Goal: Register for event/course

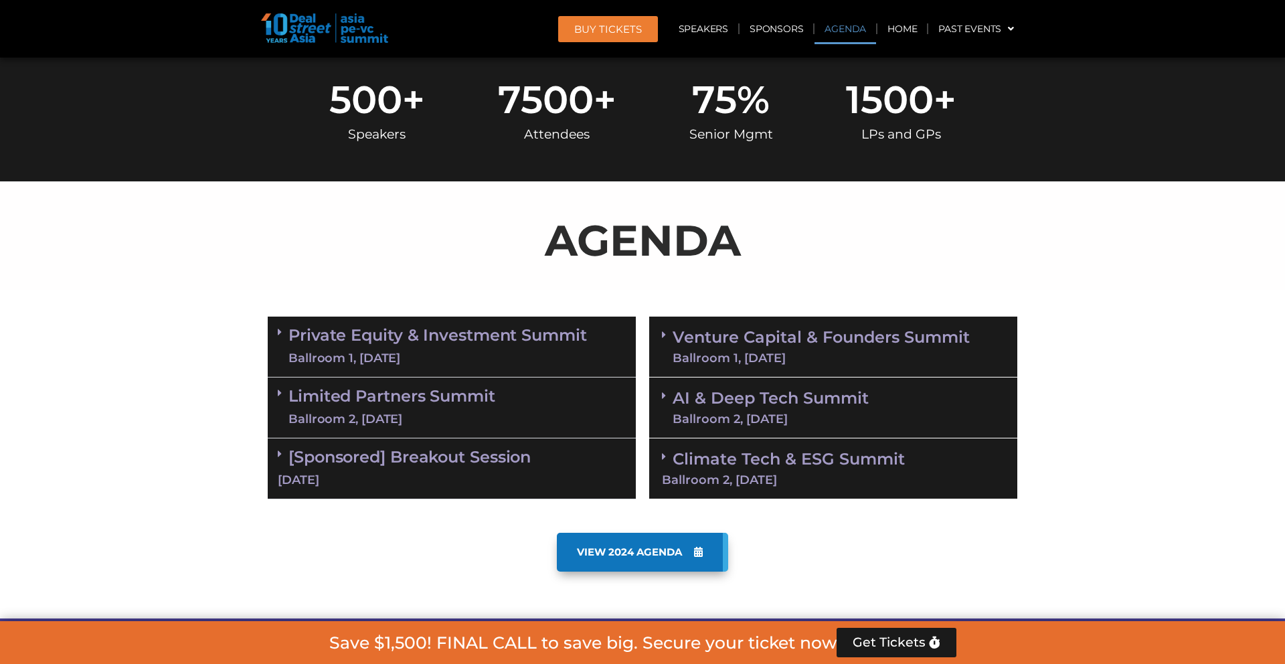
scroll to position [528, 0]
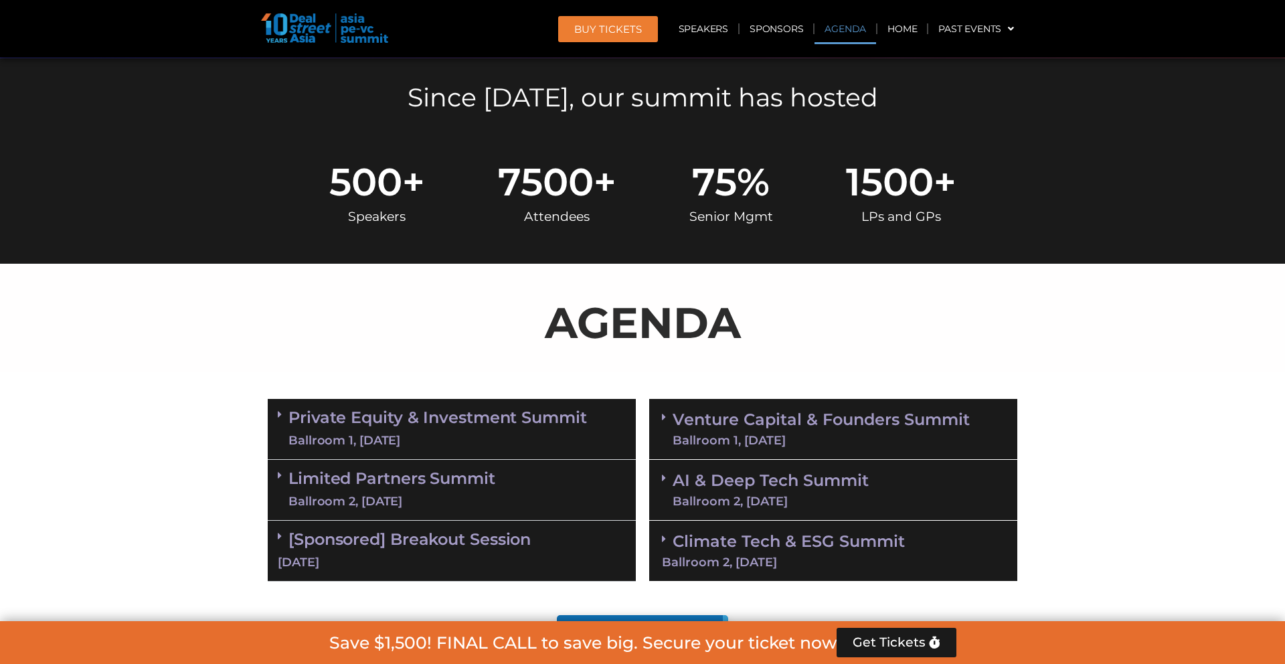
click at [0, 0] on input "email" at bounding box center [0, 0] width 0 height 0
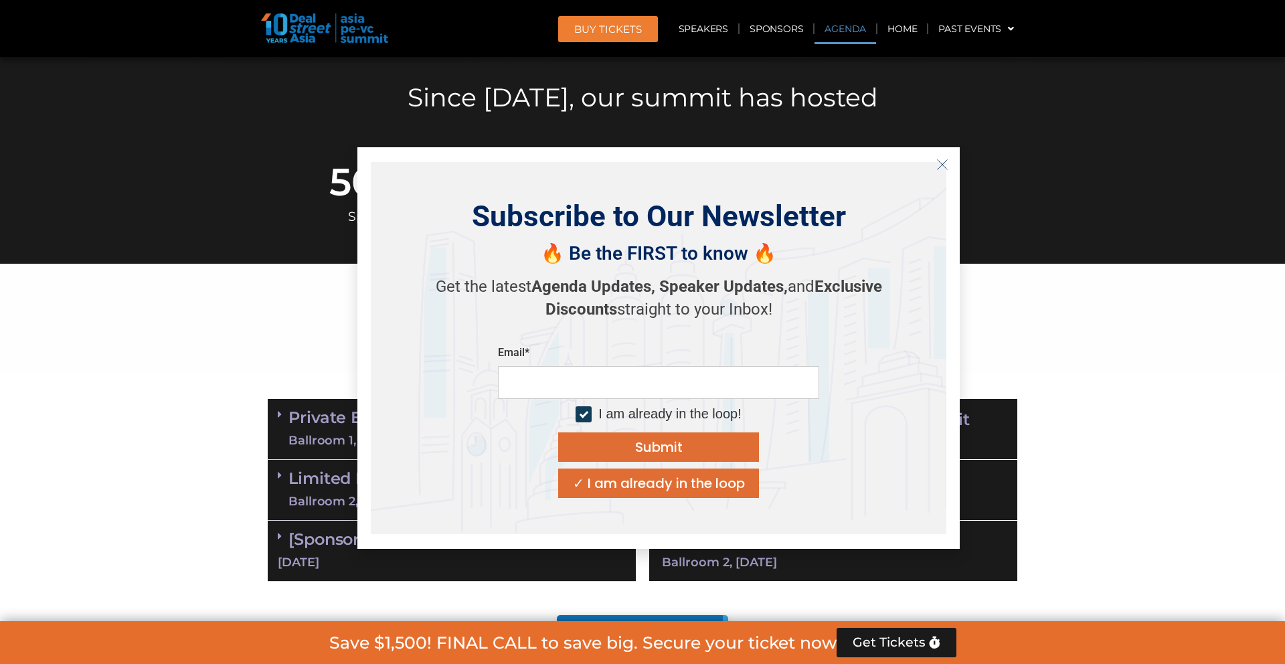
click at [941, 177] on div "Subscribe to Our Newsletter 🔥 Be the FIRST to know 🔥 Get the latest Agenda Upda…" at bounding box center [659, 348] width 576 height 372
click at [934, 157] on button "Close" at bounding box center [942, 164] width 21 height 21
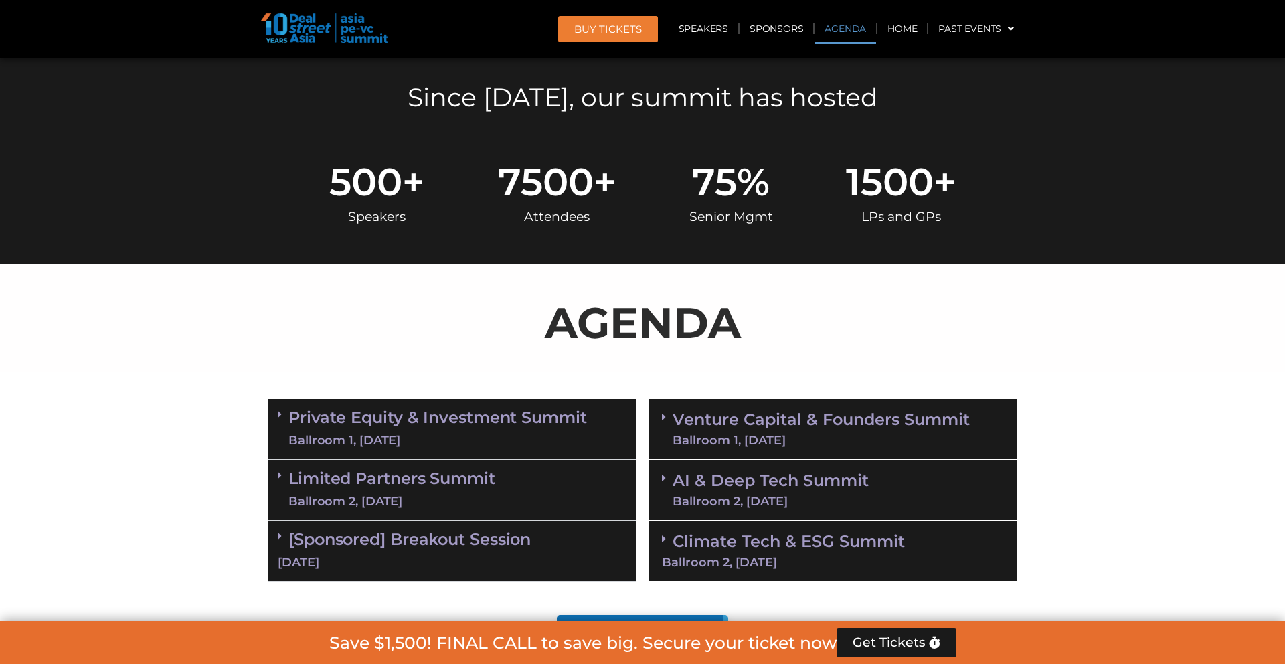
click at [664, 399] on div "Venture Capital & Founders​ Summit Ballroom 1, 11 Sept" at bounding box center [833, 429] width 368 height 61
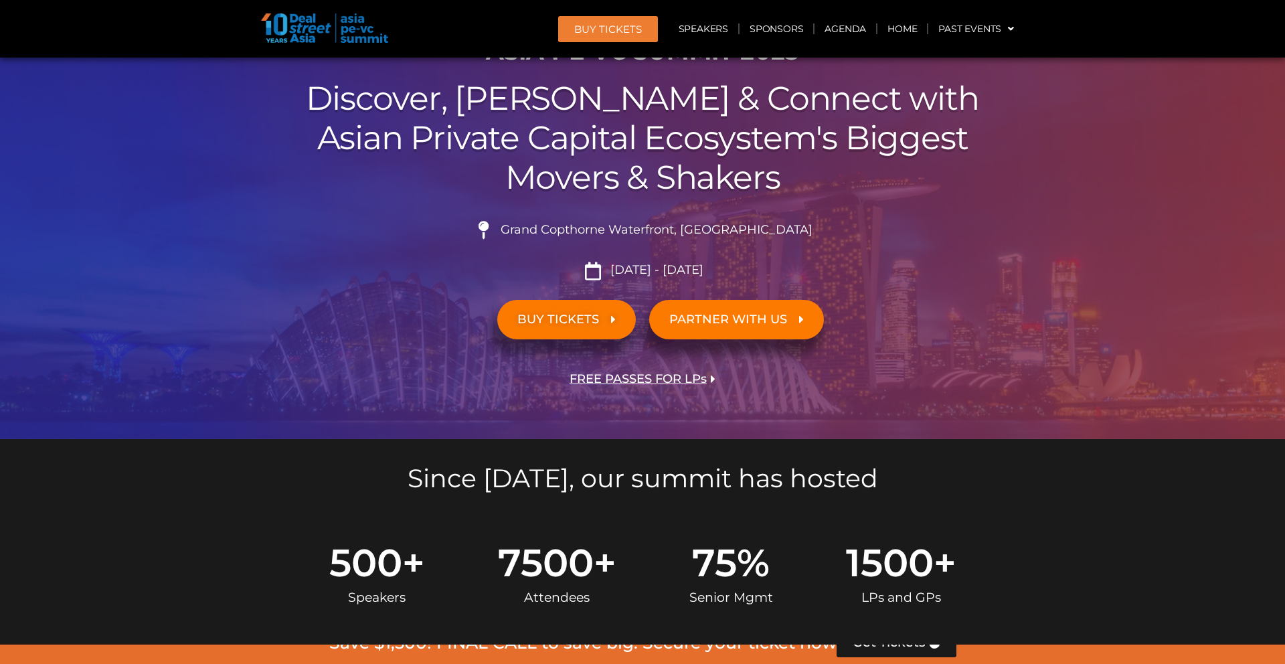
scroll to position [0, 0]
